Goal: Task Accomplishment & Management: Complete application form

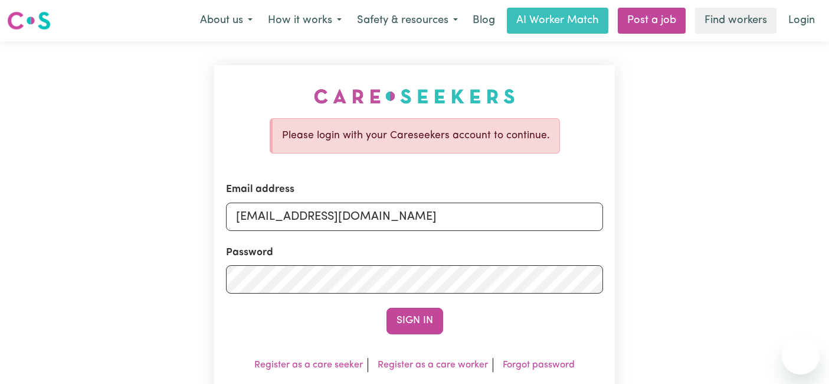
click at [406, 323] on button "Sign In" at bounding box center [415, 321] width 57 height 26
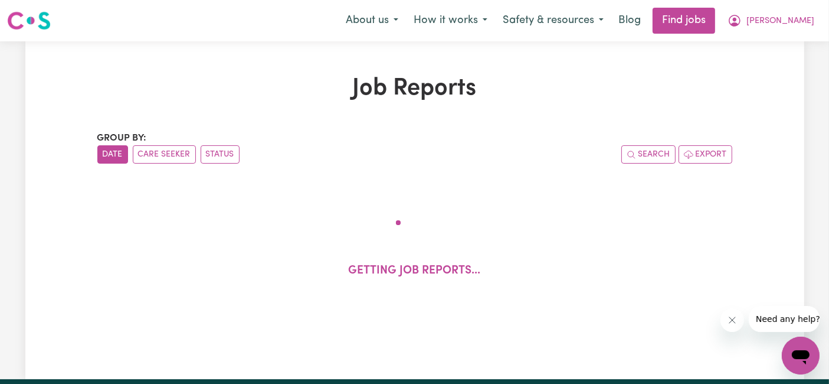
click at [730, 323] on icon "Close message from company" at bounding box center [731, 319] width 9 height 9
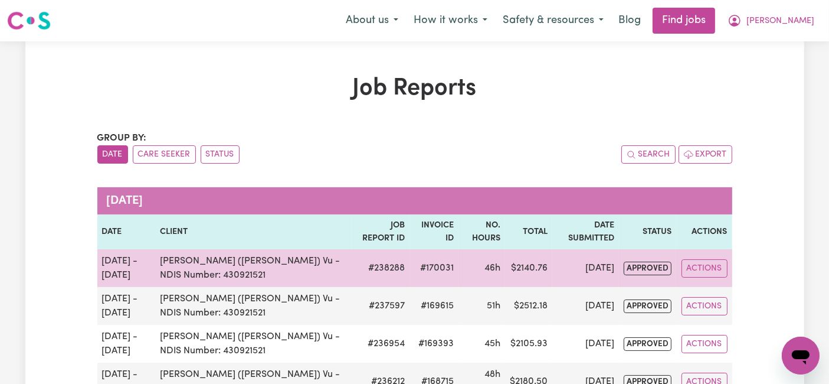
click at [630, 266] on span "approved" at bounding box center [648, 269] width 48 height 14
click at [695, 263] on button "Actions" at bounding box center [705, 268] width 46 height 18
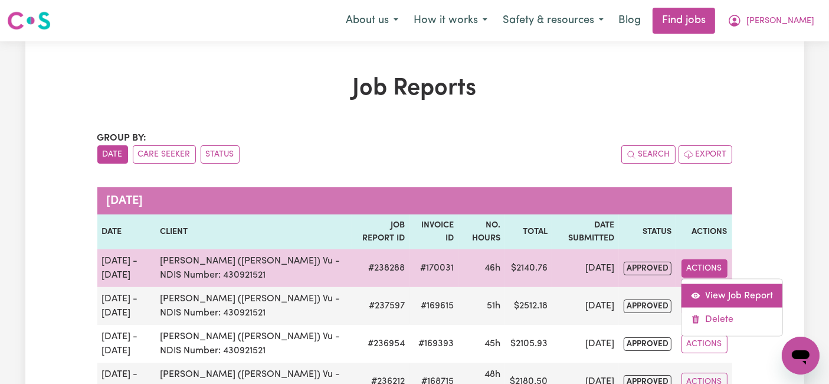
click at [698, 287] on link "View Job Report" at bounding box center [732, 295] width 101 height 24
select select "pm"
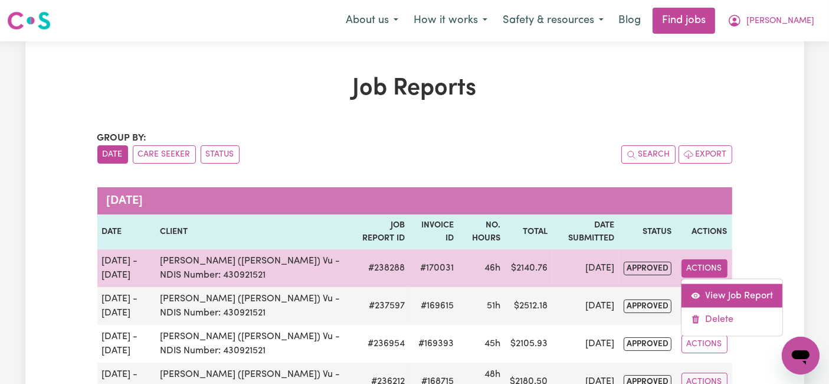
select select "pm"
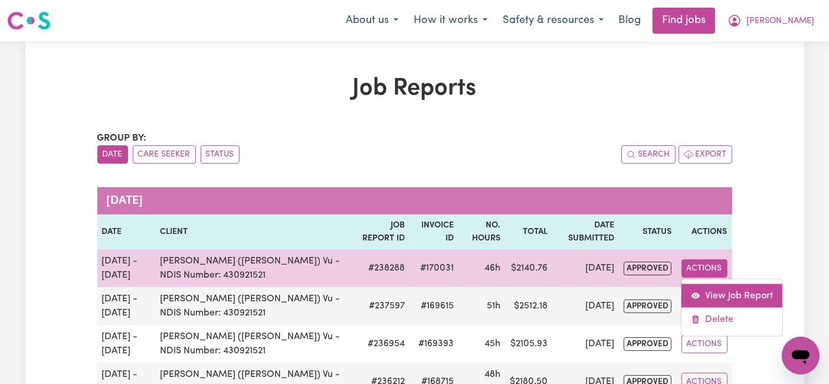
select select "pm"
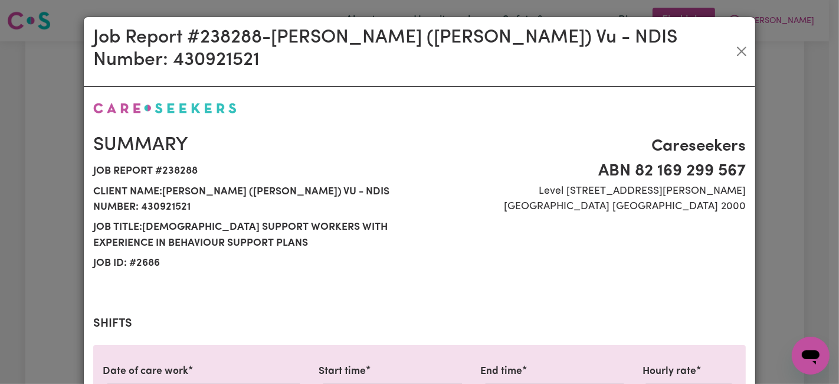
select select "54.21-Weekday"
select select "66.67-EveningCare"
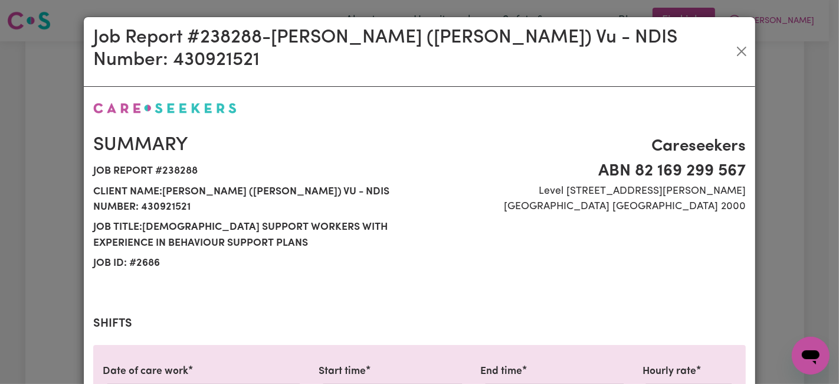
select select "31.51-Overnight"
select select "77.06-[DATE]"
select select "94.2-[DATE]"
select select "31.51-Overnight"
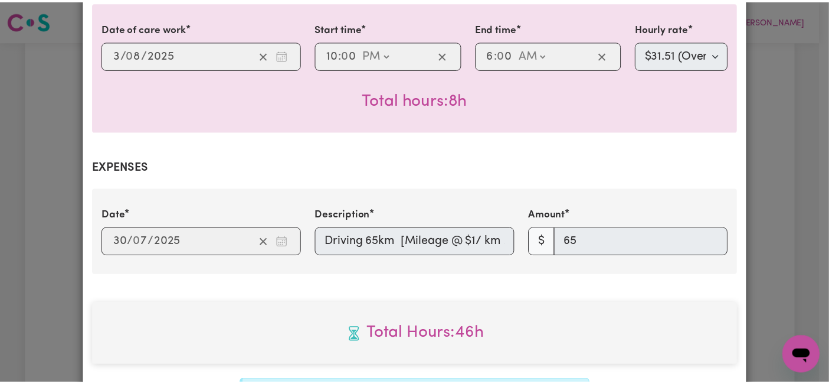
scroll to position [1632, 0]
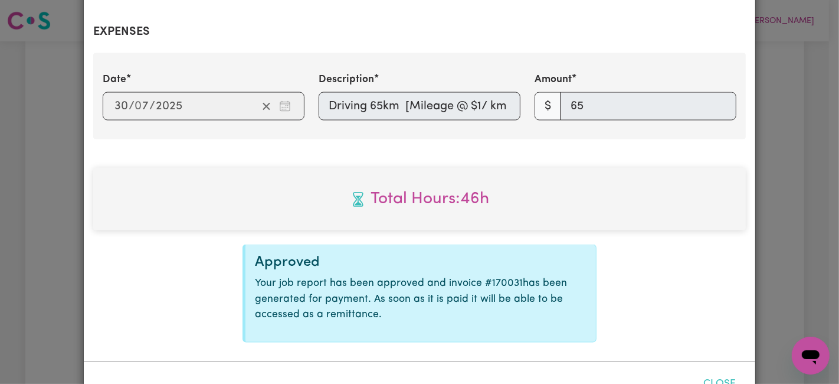
click at [710, 371] on button "Close" at bounding box center [720, 384] width 53 height 26
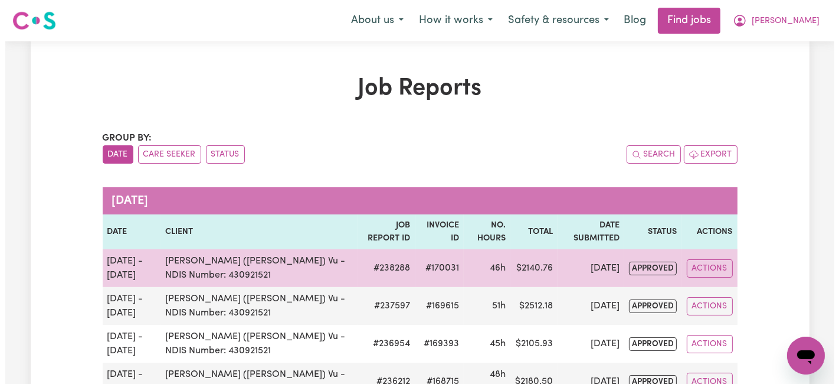
scroll to position [131, 0]
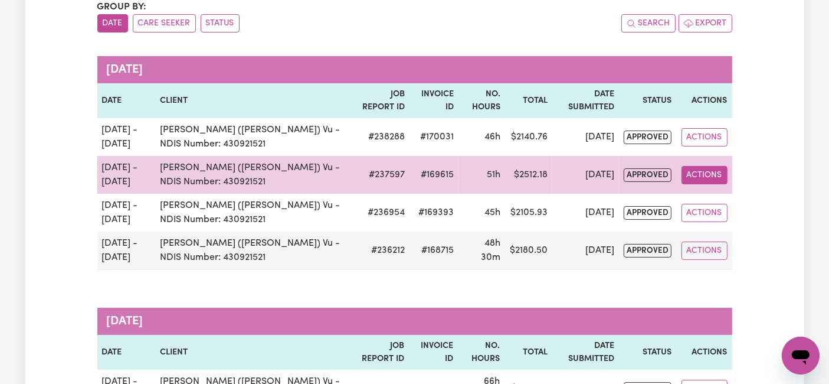
click at [716, 175] on button "Actions" at bounding box center [705, 175] width 46 height 18
click at [713, 198] on link "View Job Report" at bounding box center [732, 202] width 101 height 24
select select "pm"
select select "54.21-Weekday"
select select "pm"
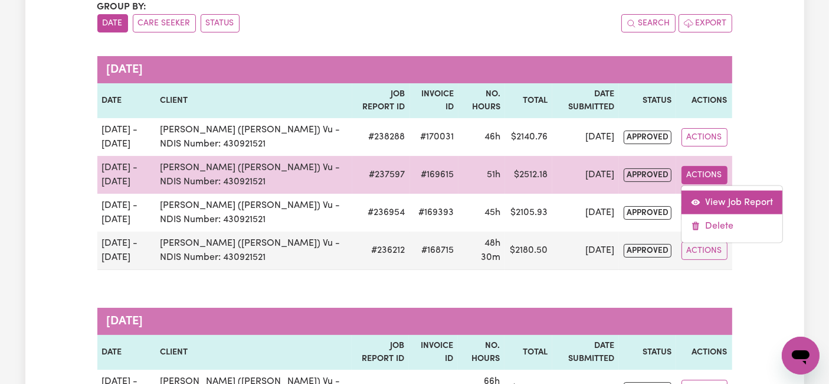
select select "54.21-Weekday"
select select "pm"
select select "54.21-Weekday"
select select "pm"
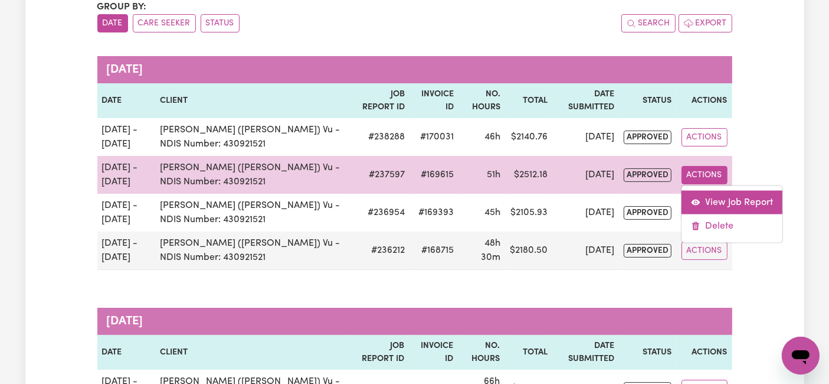
select select "54.21-Weekday"
select select "pm"
select select "66.67-EveningCare"
select select "pm"
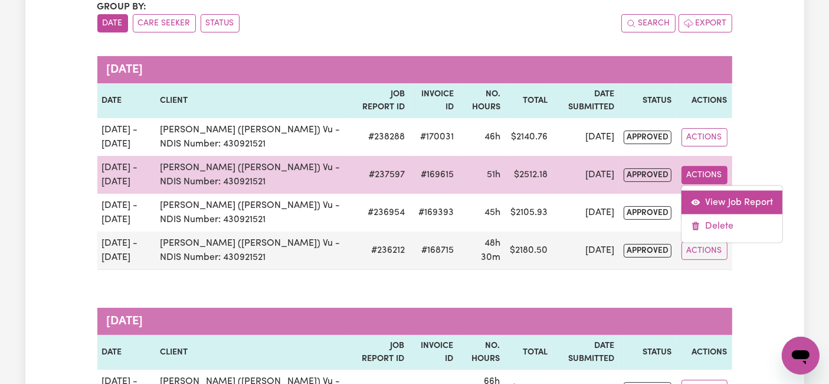
select select "31.51-Overnight"
select select "pm"
select select "77.06-[DATE]"
select select "pm"
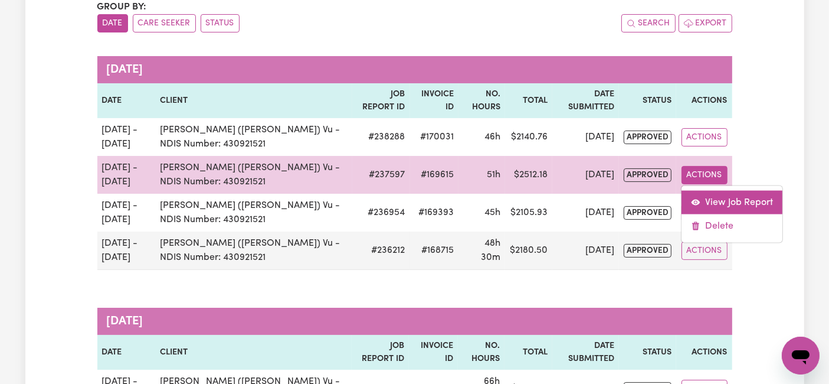
select select "94.2-[DATE]"
select select "pm"
select select "31.51-Overnight"
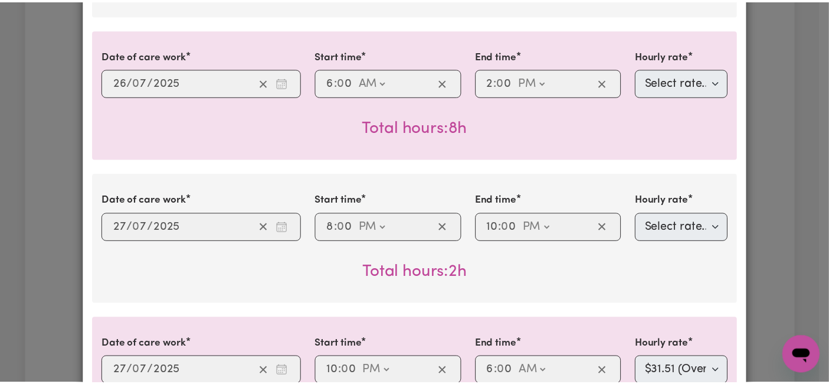
scroll to position [1632, 0]
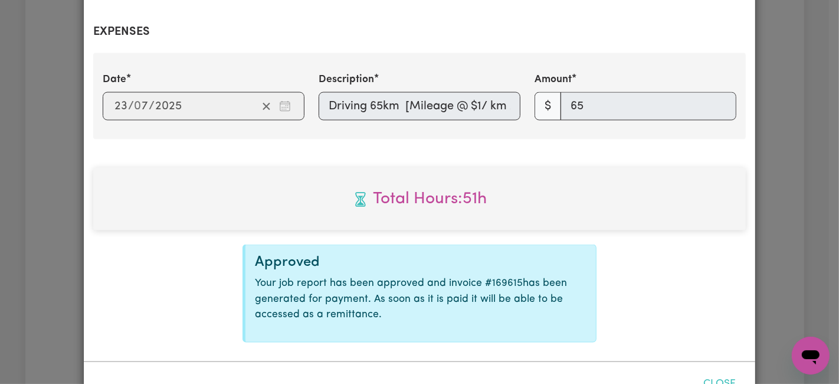
click at [723, 371] on button "Close" at bounding box center [720, 384] width 53 height 26
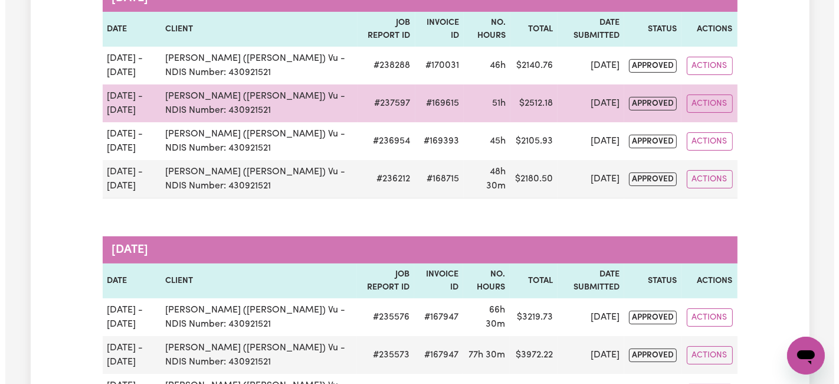
scroll to position [197, 0]
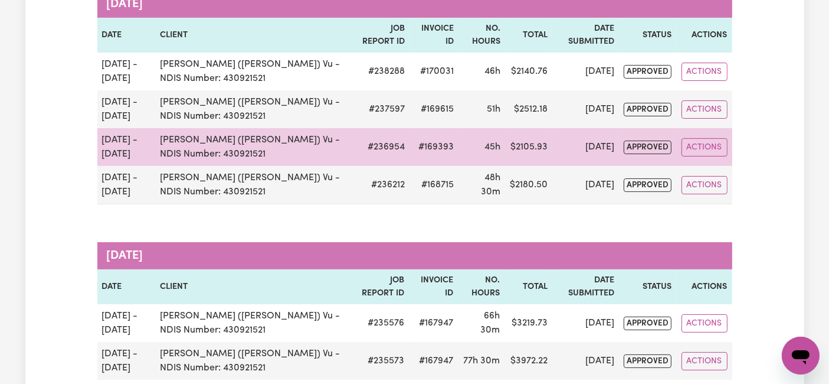
click at [636, 145] on span "approved" at bounding box center [648, 147] width 48 height 14
click at [692, 147] on button "Actions" at bounding box center [705, 147] width 46 height 18
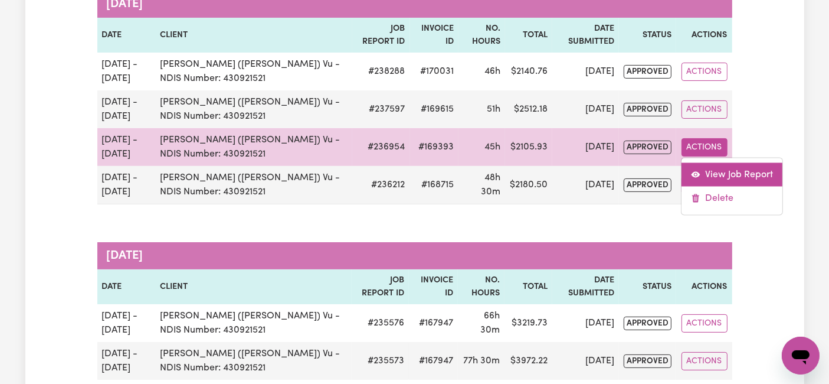
click at [693, 167] on span "View job report 236954" at bounding box center [695, 174] width 9 height 14
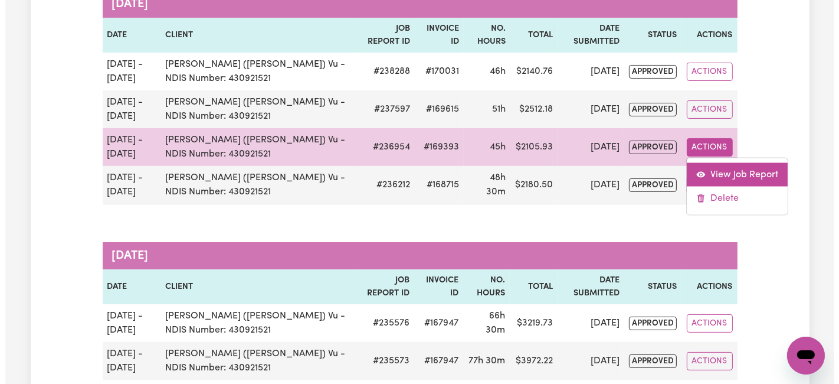
select select "pm"
select select "54.21-Weekday"
select select "pm"
select select "54.21-Weekday"
select select "pm"
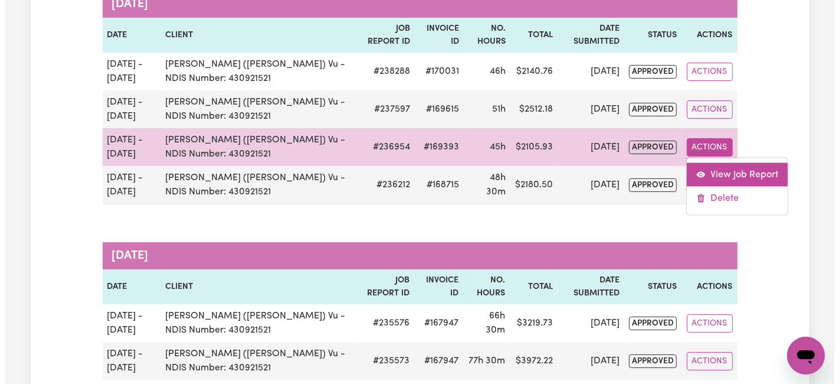
select select "54.21-Weekday"
select select "pm"
select select "54.21-Weekday"
select select "pm"
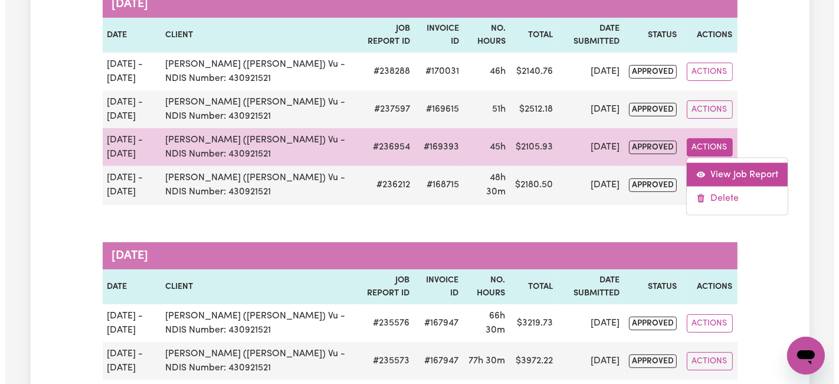
select select "pm"
select select "66.67-EveningCare"
select select "pm"
select select "31.51-Overnight"
select select "77.06-[DATE]"
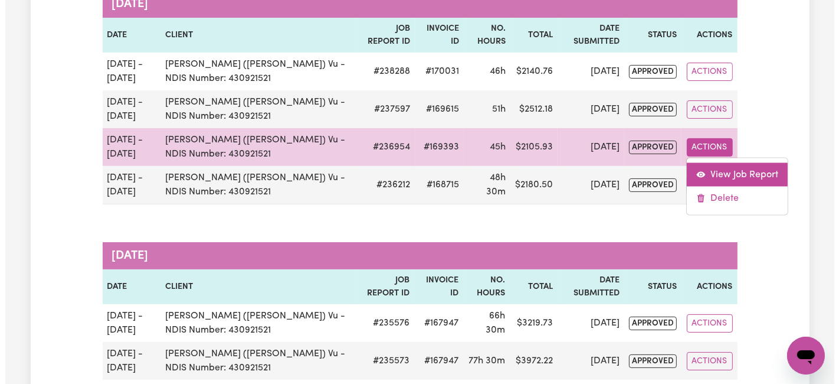
select select "pm"
select select "94.2-[DATE]"
select select "pm"
select select "31.51-Overnight"
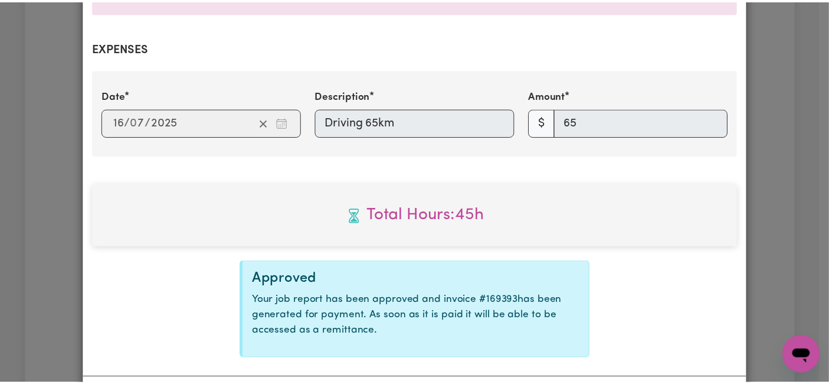
scroll to position [1632, 0]
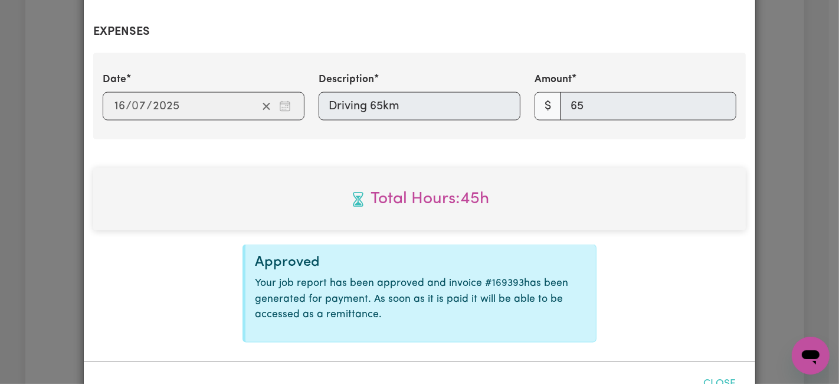
click at [721, 371] on button "Close" at bounding box center [720, 384] width 53 height 26
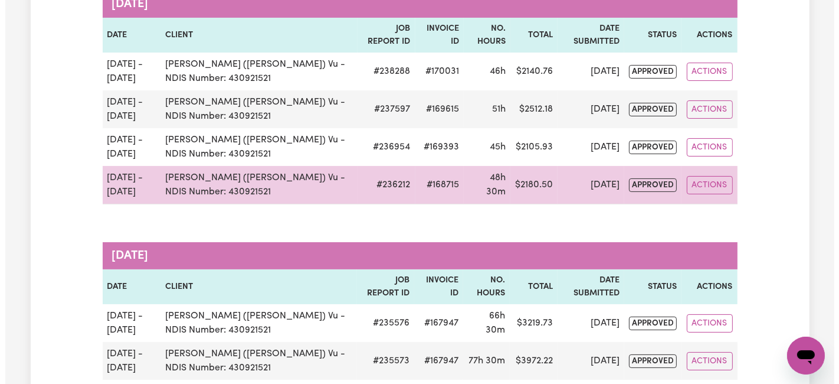
scroll to position [328, 0]
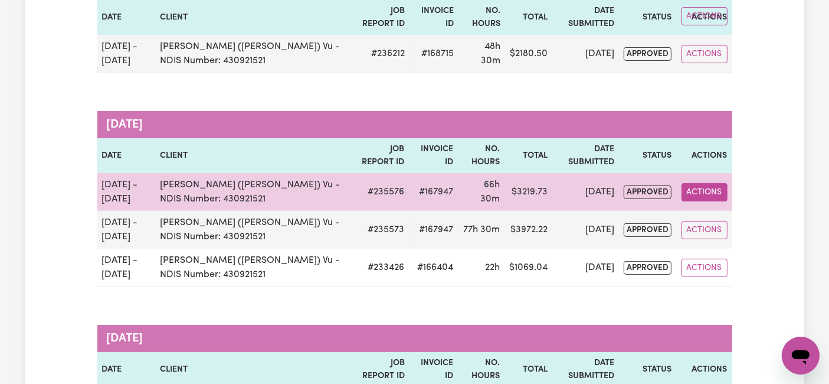
click at [703, 191] on button "Actions" at bounding box center [705, 192] width 46 height 18
click at [700, 213] on span "View job report 235576" at bounding box center [695, 220] width 9 height 14
select select "pm"
select select "54.21-Weekday"
select select "pm"
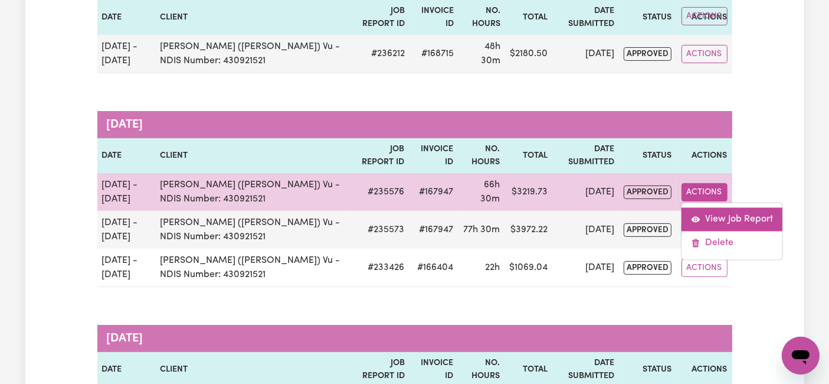
select select "54.21-Weekday"
select select "pm"
select select "54.21-Weekday"
select select "pm"
select select "54.21-Weekday"
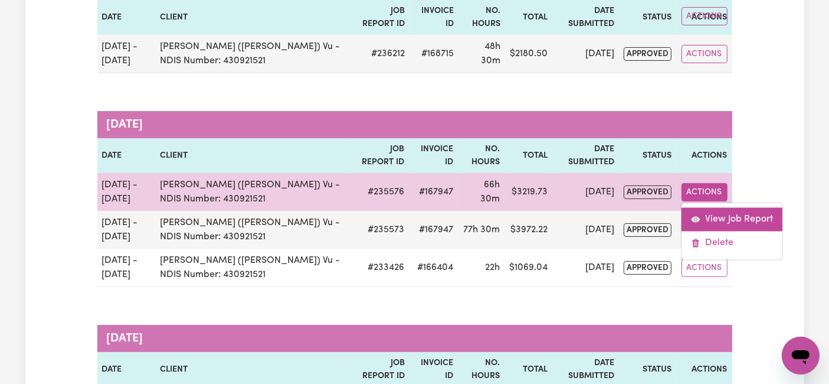
select select "pm"
select select "54.21-Weekday"
select select "pm"
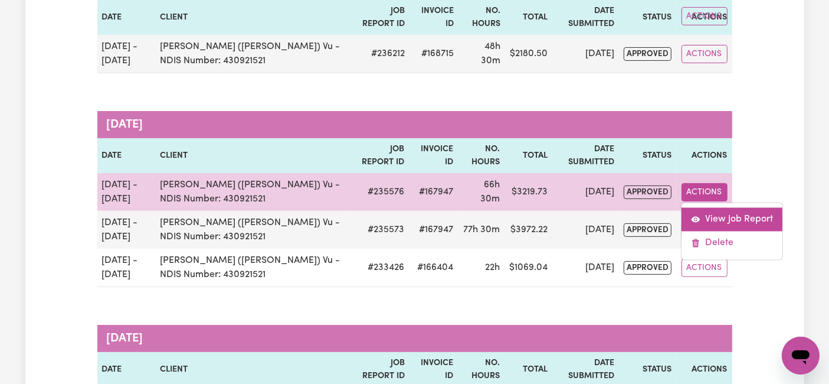
select select "54.21-Weekday"
select select "pm"
select select "54.21-Weekday"
select select "pm"
select select "54.21-Weekday"
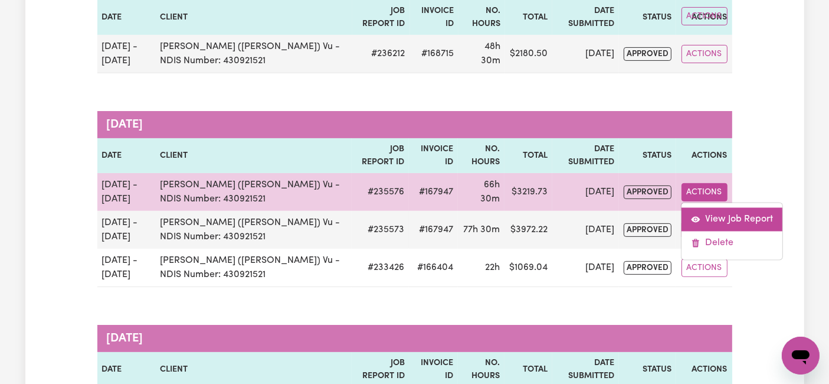
select select "pm"
select select "54.21-Weekday"
select select "pm"
select select "54.21-Weekday"
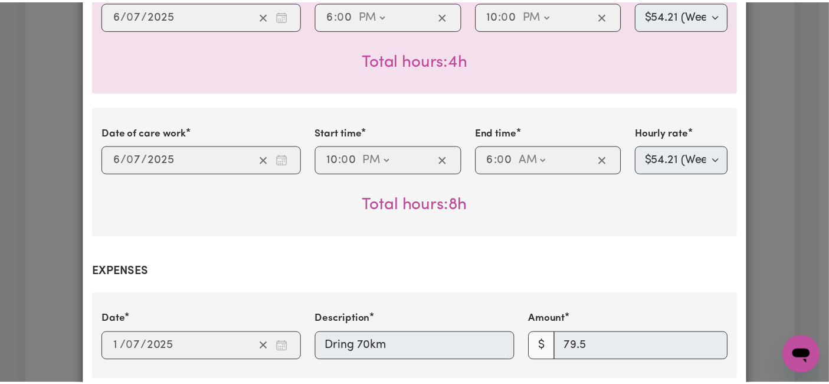
scroll to position [1777, 0]
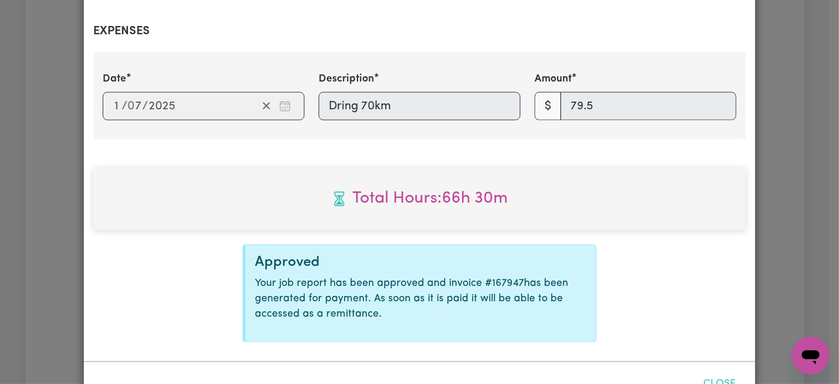
click at [714, 371] on button "Close" at bounding box center [720, 384] width 53 height 26
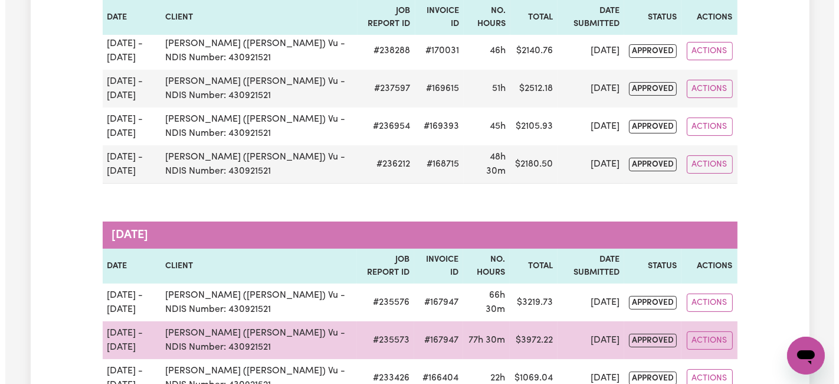
scroll to position [131, 0]
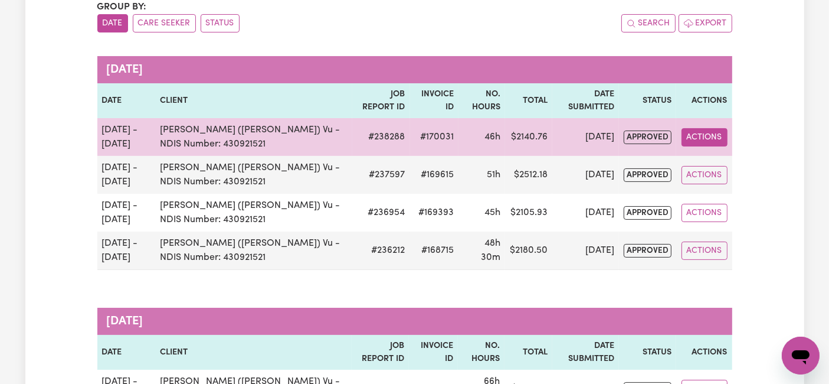
click at [702, 140] on button "Actions" at bounding box center [705, 137] width 46 height 18
click at [710, 166] on link "View Job Report" at bounding box center [732, 164] width 101 height 24
select select "pm"
select select "54.21-Weekday"
select select "pm"
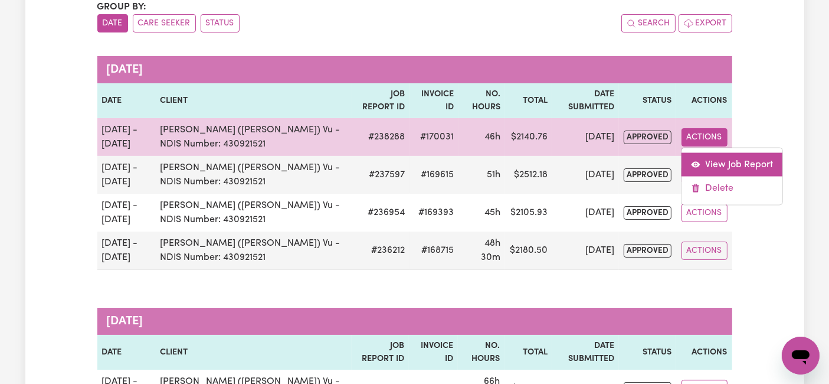
select select "54.21-Weekday"
select select "pm"
select select "54.21-Weekday"
select select "pm"
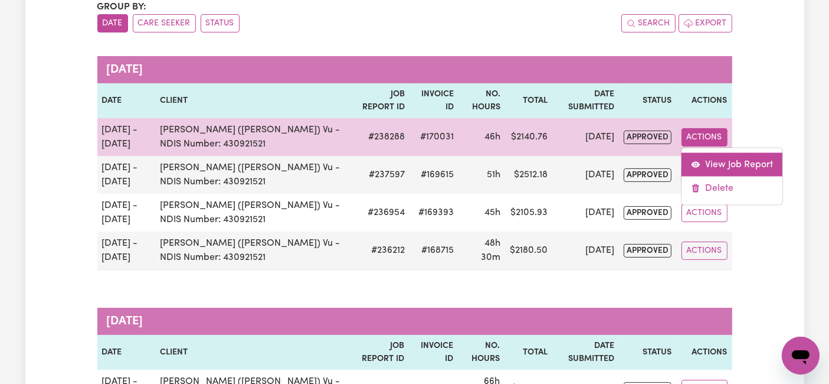
select select "54.21-Weekday"
select select "pm"
select select "66.67-EveningCare"
select select "pm"
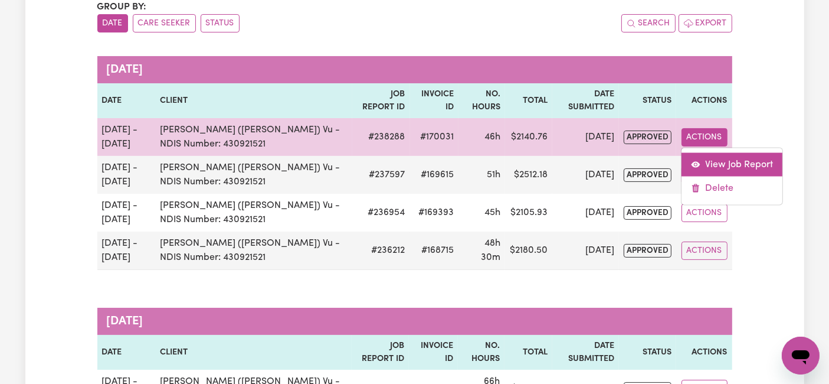
select select "31.51-Overnight"
select select "77.06-[DATE]"
select select "pm"
select select "94.2-[DATE]"
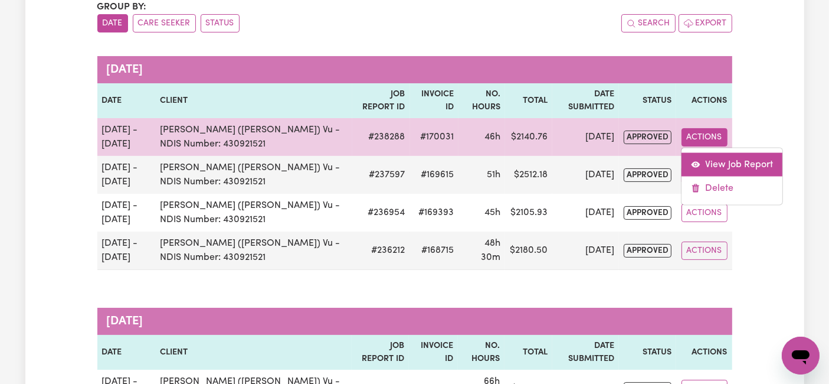
select select "pm"
select select "31.51-Overnight"
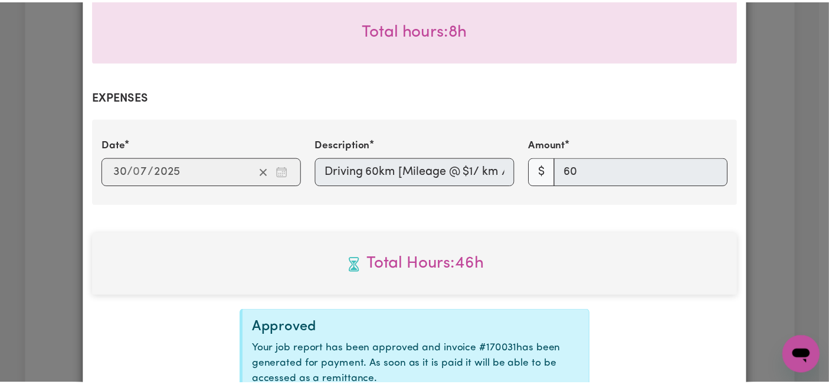
scroll to position [1632, 0]
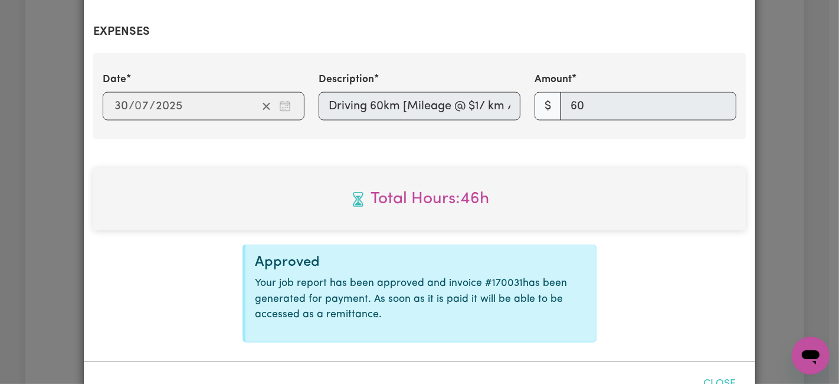
click at [724, 371] on button "Close" at bounding box center [720, 384] width 53 height 26
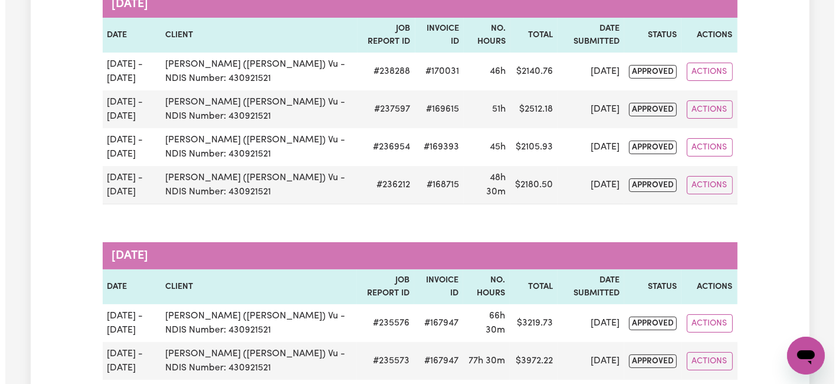
scroll to position [0, 0]
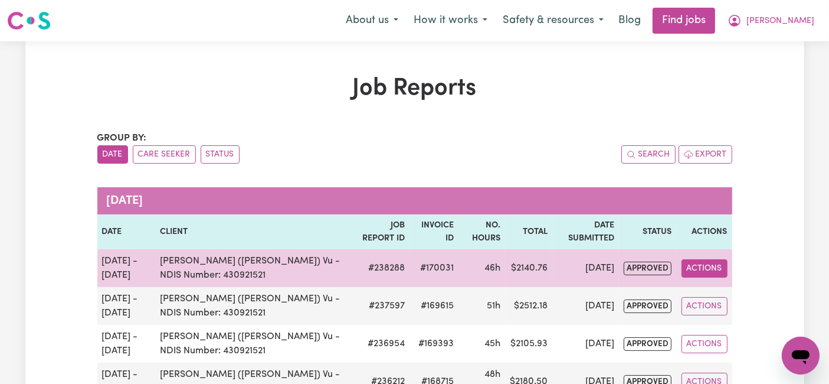
click at [711, 265] on button "Actions" at bounding box center [705, 268] width 46 height 18
click at [713, 285] on link "View Job Report" at bounding box center [732, 295] width 101 height 24
select select "pm"
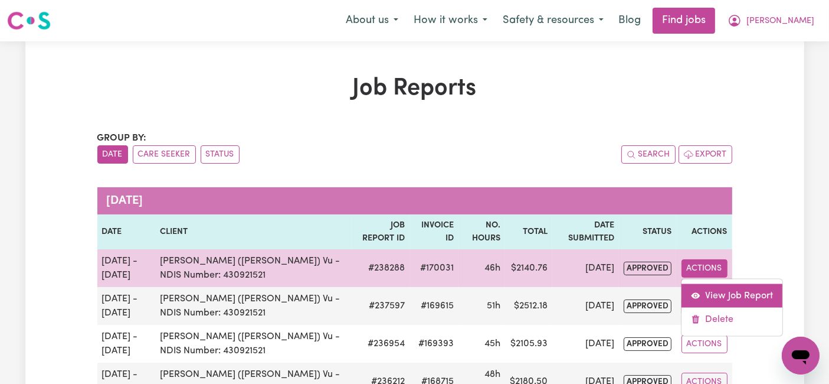
select select "pm"
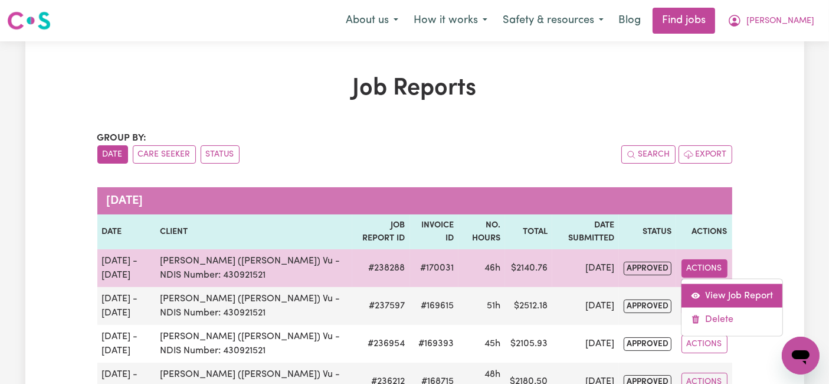
select select "pm"
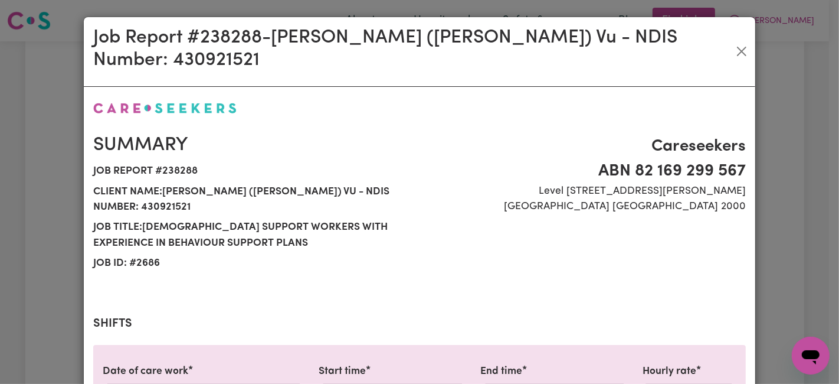
select select "54.21-Weekday"
select select "66.67-EveningCare"
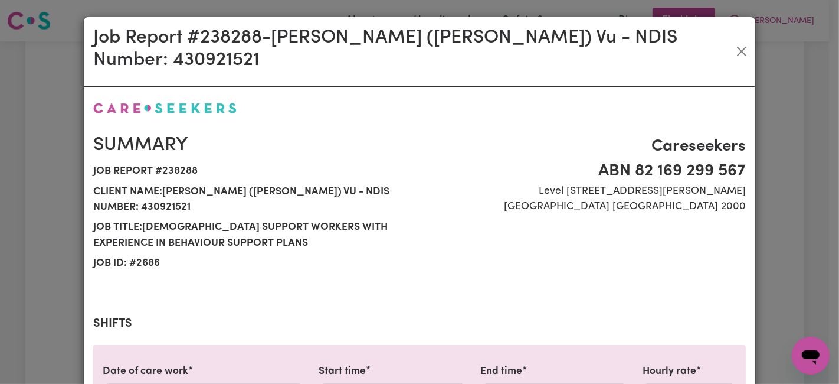
select select "31.51-Overnight"
select select "77.06-[DATE]"
select select "94.2-[DATE]"
select select "31.51-Overnight"
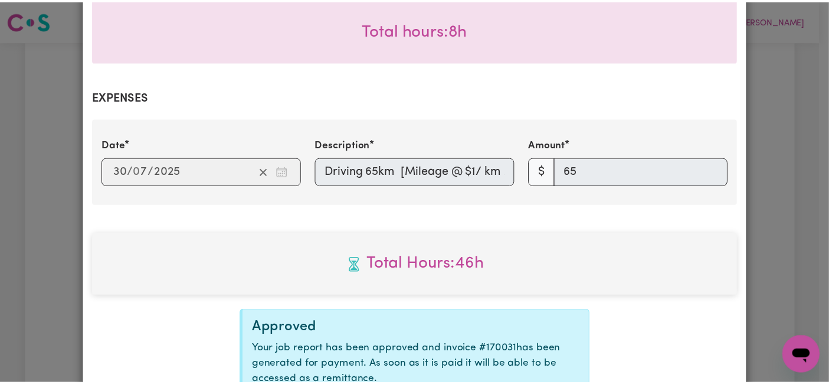
scroll to position [1632, 0]
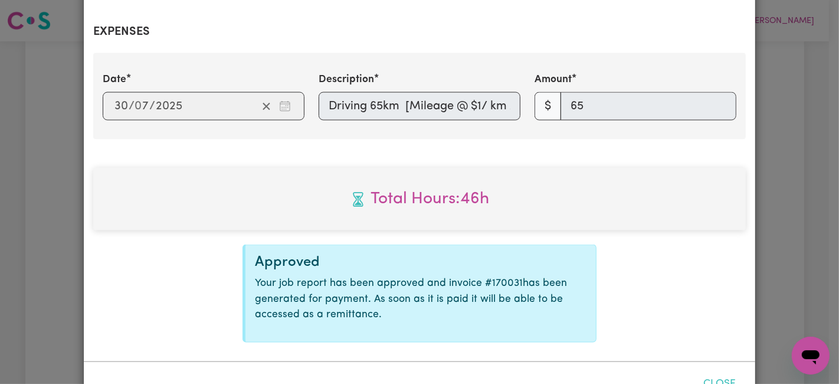
click at [718, 371] on button "Close" at bounding box center [720, 384] width 53 height 26
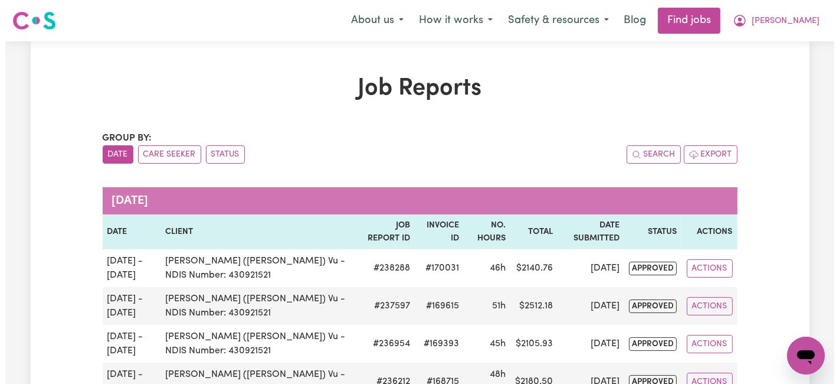
scroll to position [131, 0]
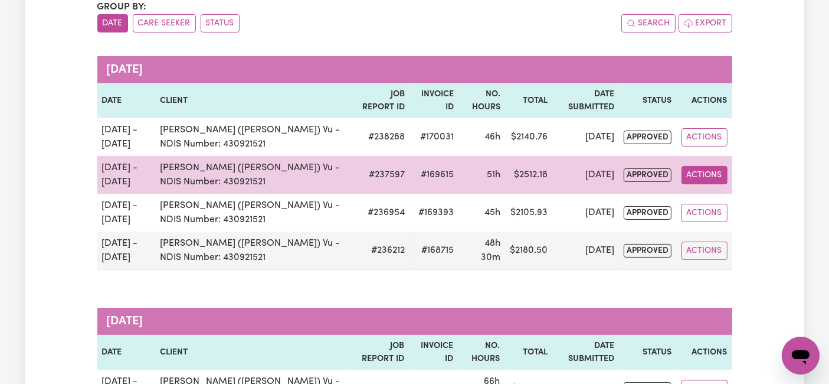
click at [713, 178] on button "Actions" at bounding box center [705, 175] width 46 height 18
click at [708, 198] on link "View Job Report" at bounding box center [732, 202] width 101 height 24
select select "pm"
select select "54.21-Weekday"
select select "pm"
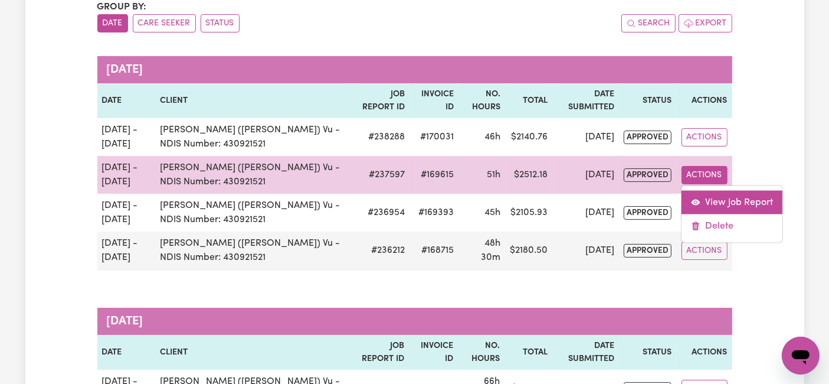
select select "54.21-Weekday"
select select "pm"
select select "54.21-Weekday"
select select "pm"
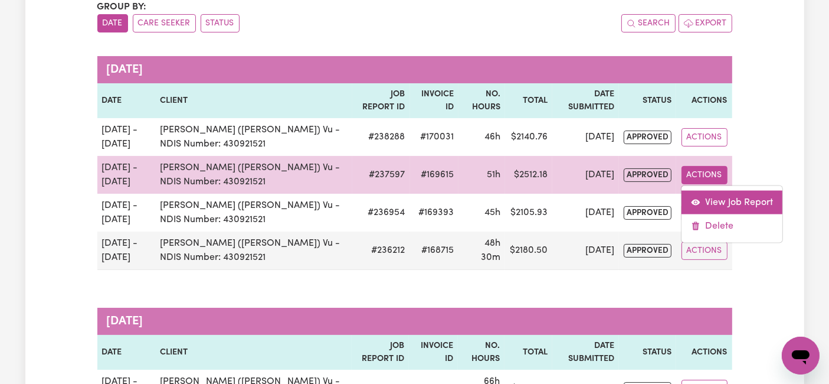
select select "54.21-Weekday"
select select "pm"
select select "66.67-EveningCare"
select select "pm"
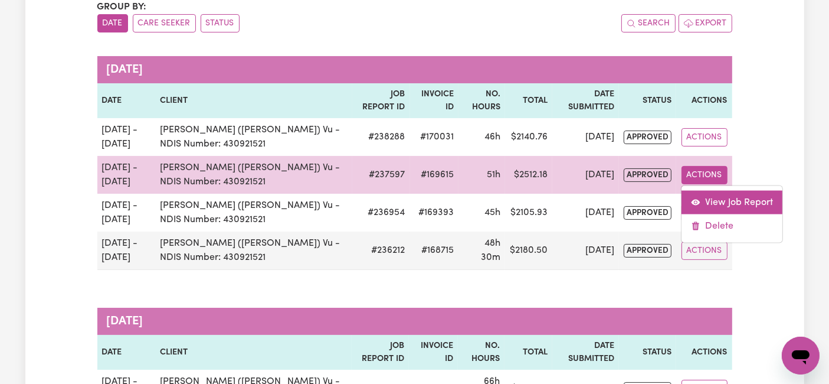
select select "31.51-Overnight"
select select "pm"
select select "77.06-[DATE]"
select select "pm"
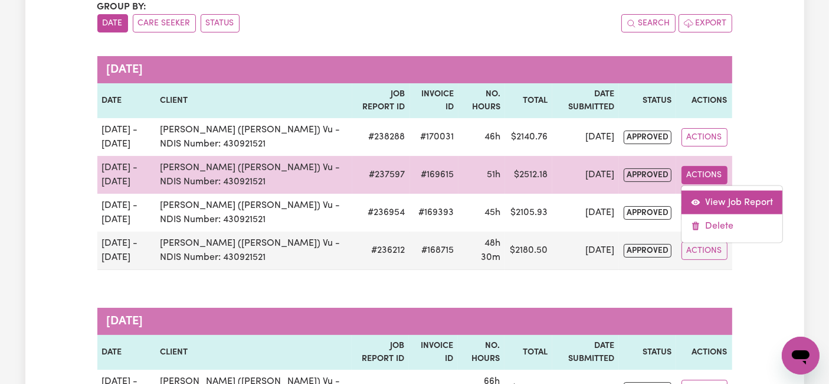
select select "94.2-[DATE]"
select select "pm"
select select "31.51-Overnight"
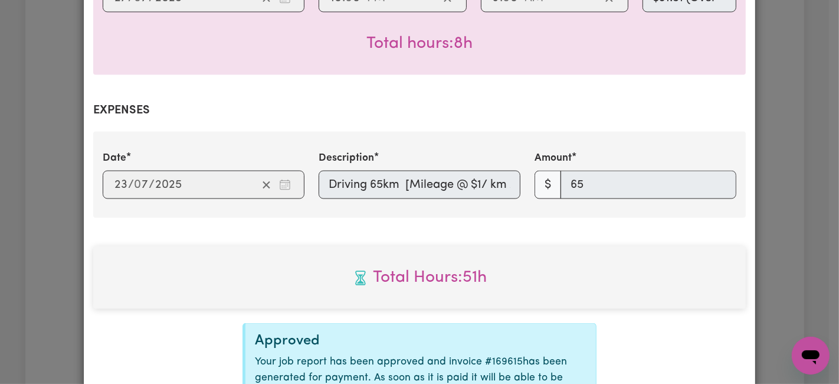
scroll to position [1632, 0]
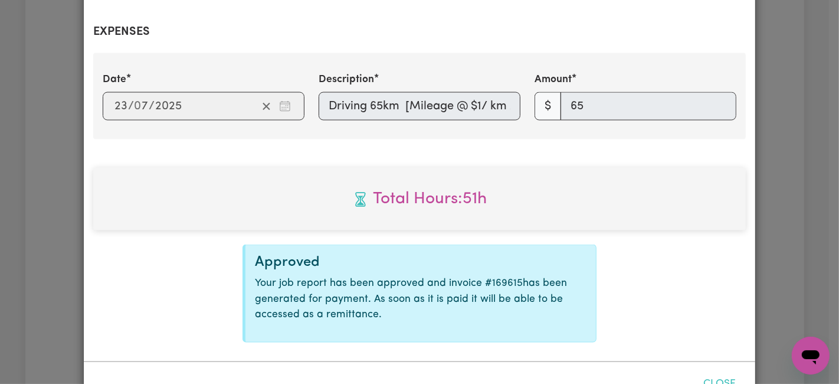
click at [705, 371] on button "Close" at bounding box center [720, 384] width 53 height 26
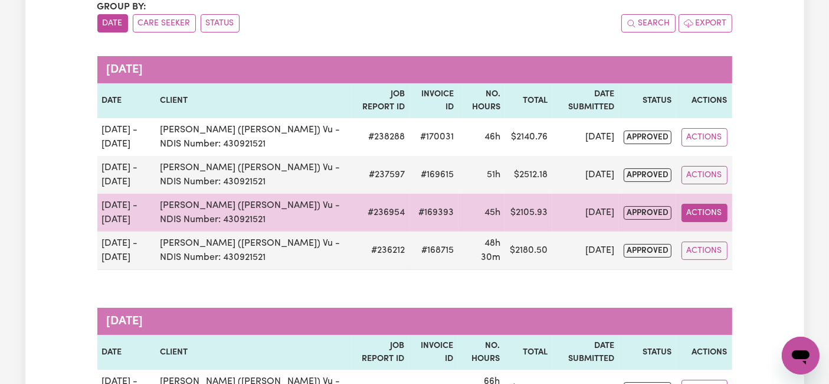
click at [718, 214] on button "Actions" at bounding box center [705, 213] width 46 height 18
click at [711, 235] on link "View Job Report" at bounding box center [732, 240] width 101 height 24
select select "pm"
select select "54.21-Weekday"
select select "pm"
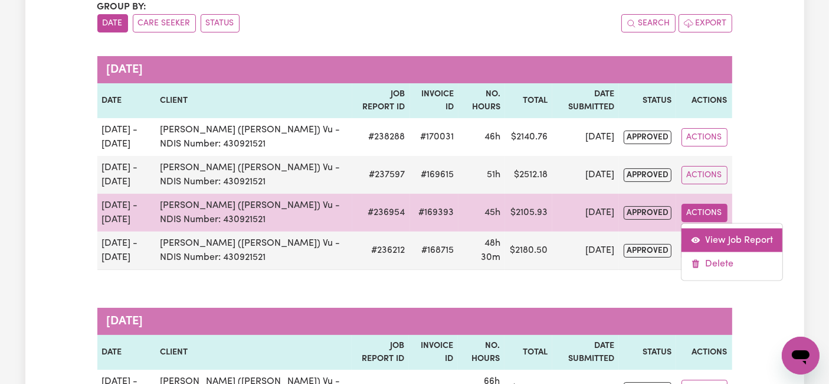
select select "54.21-Weekday"
select select "pm"
select select "54.21-Weekday"
select select "pm"
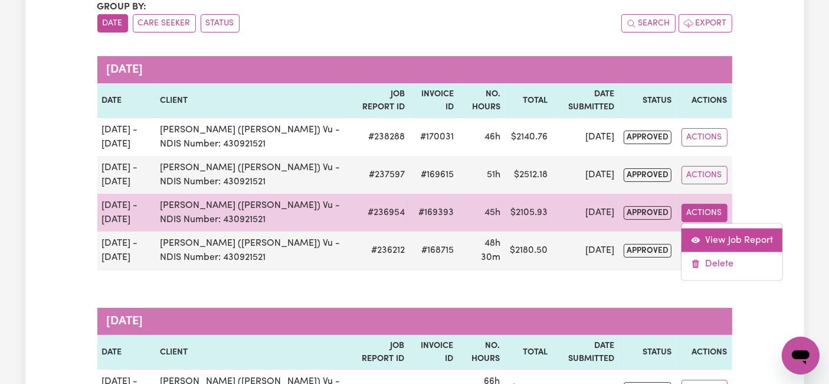
select select "54.21-Weekday"
select select "pm"
select select "66.67-EveningCare"
select select "pm"
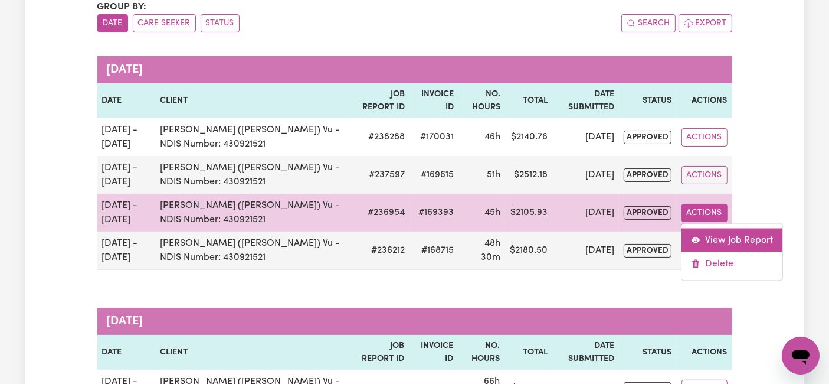
select select "31.51-Overnight"
select select "77.06-[DATE]"
select select "pm"
select select "94.2-[DATE]"
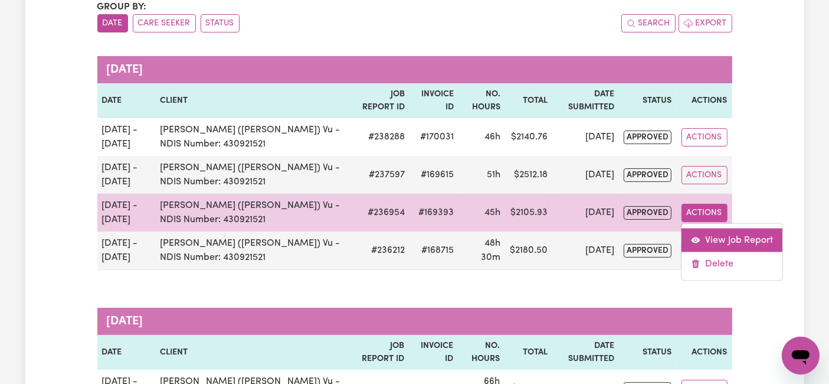
select select "pm"
select select "31.51-Overnight"
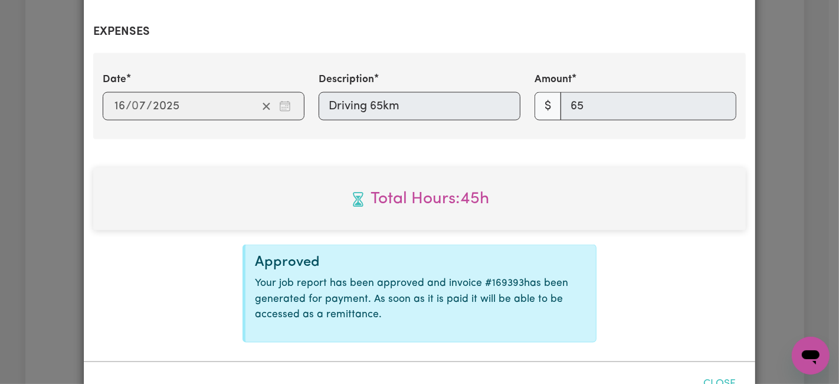
click at [708, 371] on button "Close" at bounding box center [720, 384] width 53 height 26
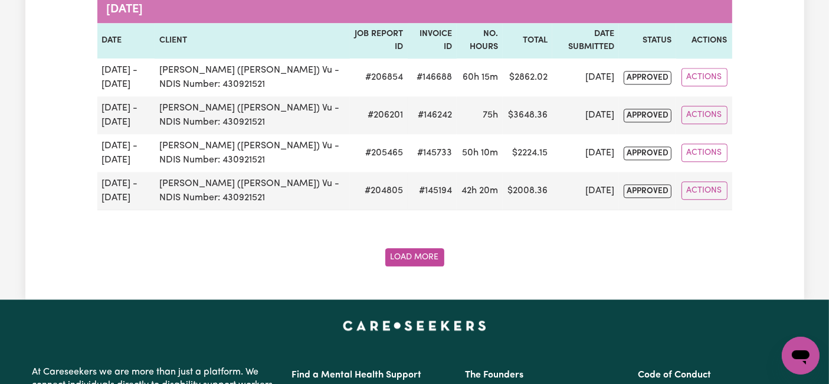
scroll to position [2575, 0]
